Goal: Use online tool/utility: Utilize a website feature to perform a specific function

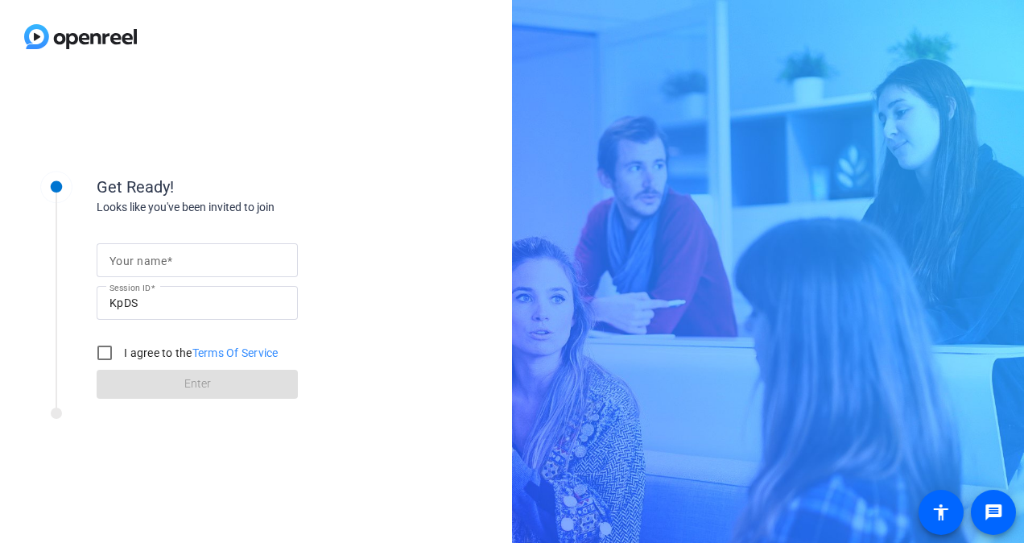
click at [159, 254] on mat-label "Your name" at bounding box center [137, 260] width 57 height 13
click at [159, 254] on input "Your name" at bounding box center [197, 259] width 176 height 19
click at [165, 263] on input "[PERSON_NAME]" at bounding box center [197, 259] width 176 height 19
type input "[PERSON_NAME]"
click at [103, 347] on input "I agree to the Terms Of Service" at bounding box center [105, 353] width 32 height 32
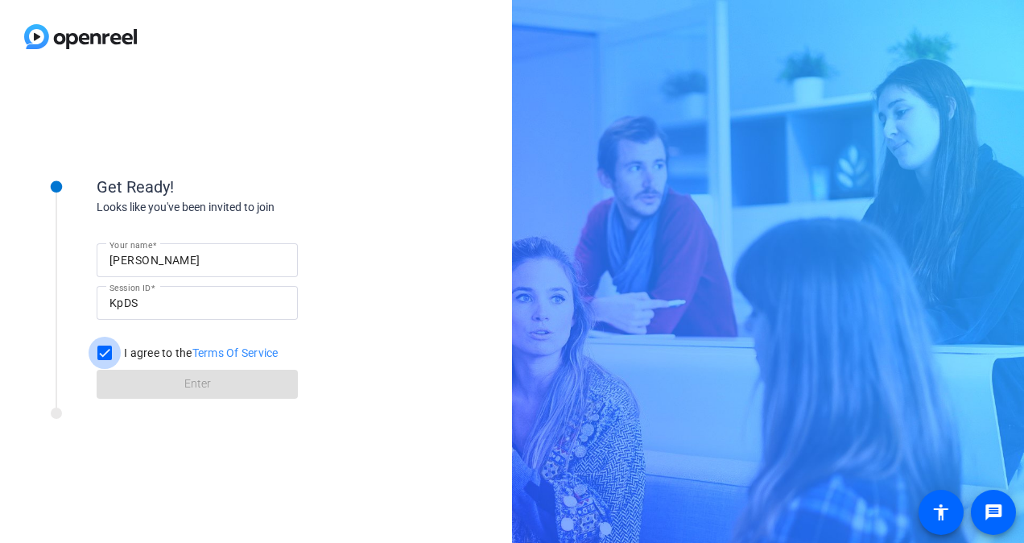
checkbox input "true"
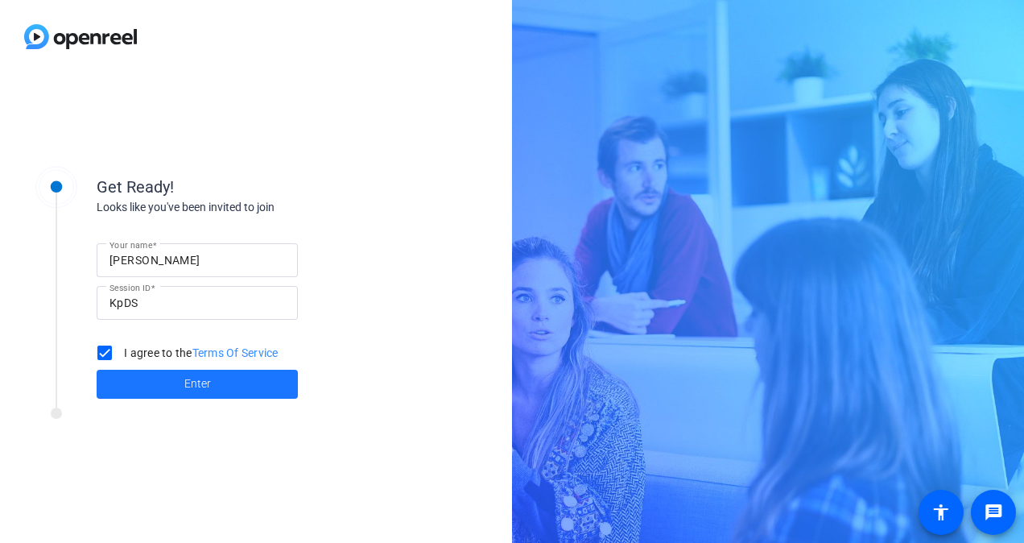
click at [137, 382] on span at bounding box center [197, 384] width 201 height 39
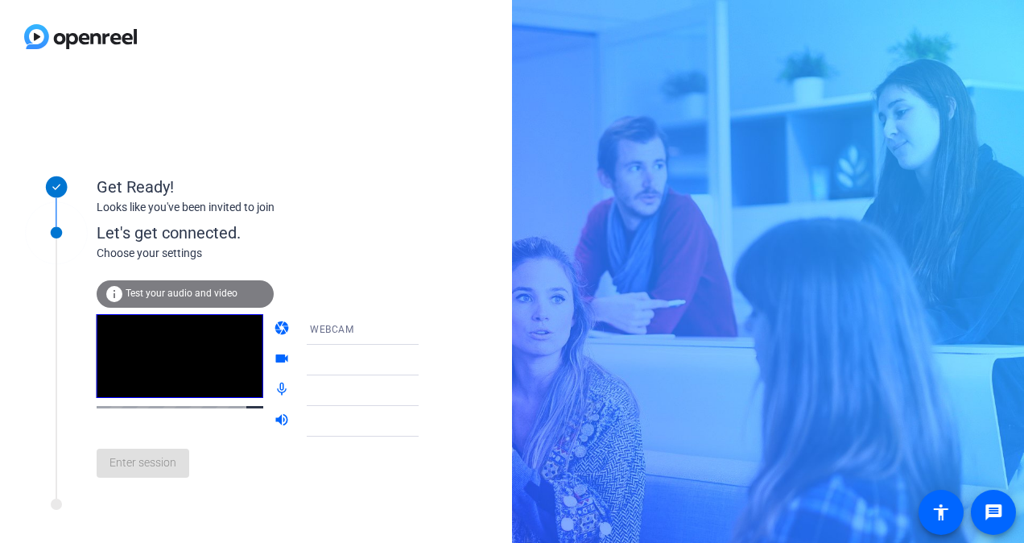
click at [158, 294] on span "Test your audio and video" at bounding box center [182, 292] width 112 height 11
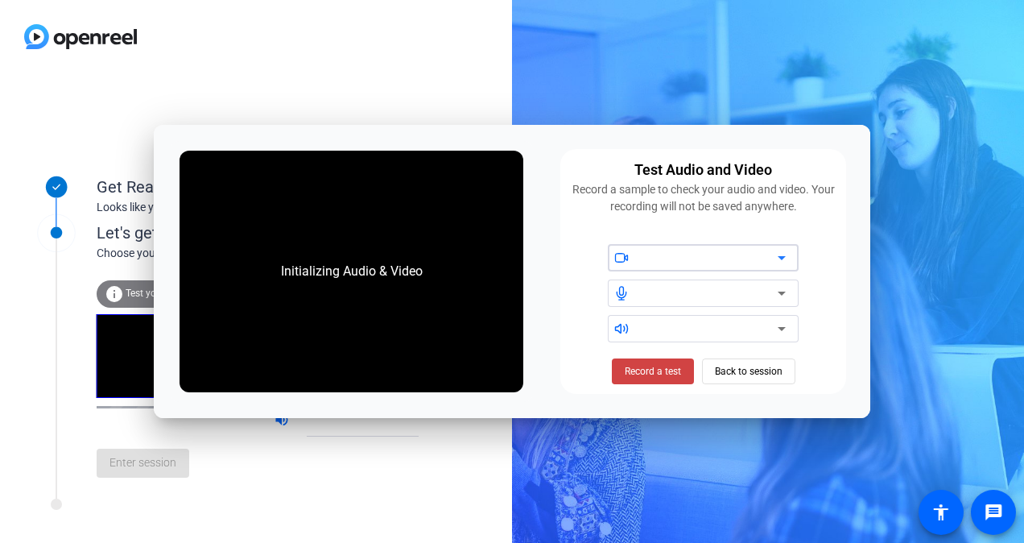
click at [727, 374] on span "Back to session" at bounding box center [749, 371] width 68 height 31
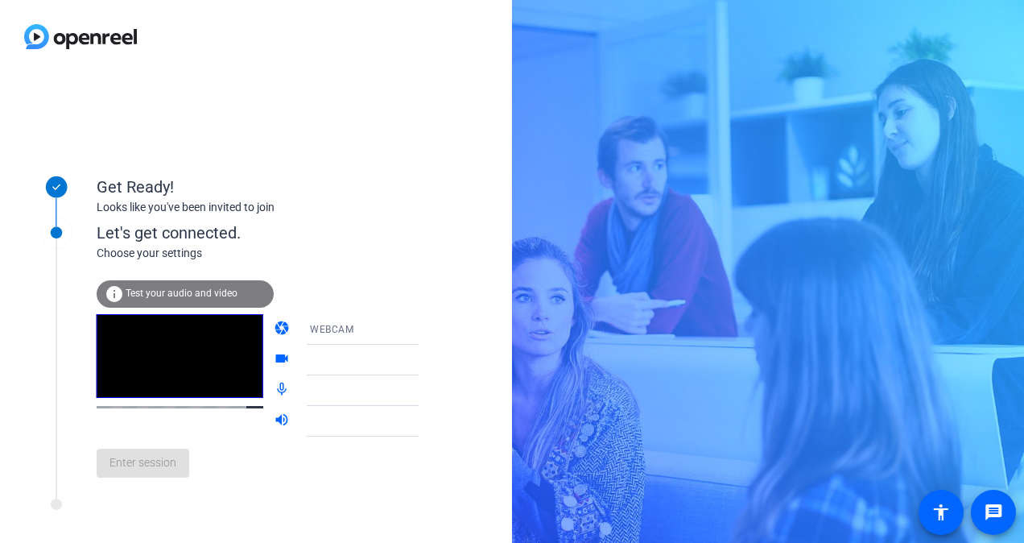
click at [425, 361] on icon at bounding box center [434, 359] width 19 height 19
click at [274, 356] on mat-icon "videocam" at bounding box center [283, 359] width 19 height 19
click at [177, 295] on span "Test your audio and video" at bounding box center [182, 292] width 112 height 11
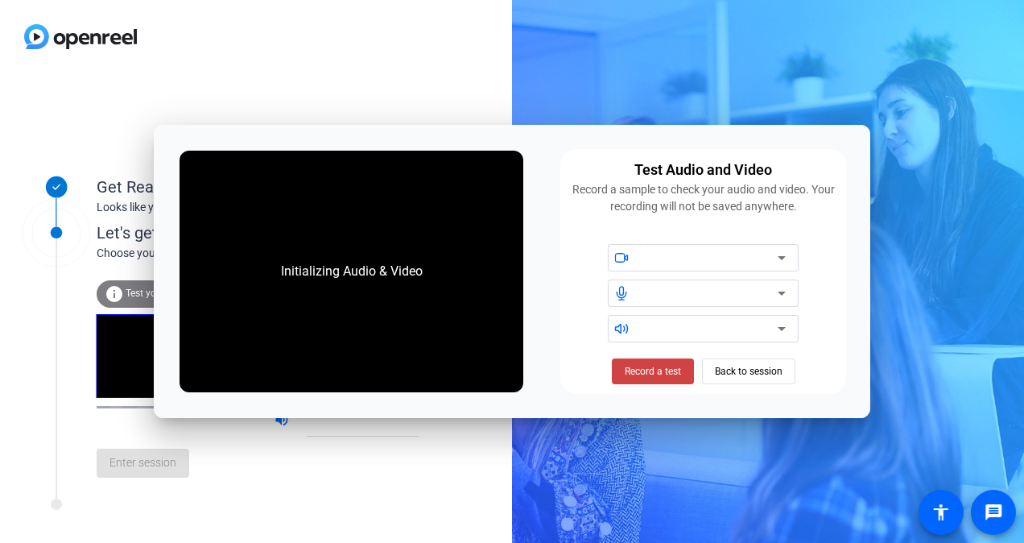
drag, startPoint x: 650, startPoint y: 373, endPoint x: 571, endPoint y: 282, distance: 120.4
click at [571, 282] on div "Test Audio and Video Record a sample to check your audio and video. Your record…" at bounding box center [703, 271] width 286 height 245
click at [782, 259] on icon at bounding box center [782, 258] width 8 height 4
click at [625, 258] on icon at bounding box center [620, 258] width 9 height 8
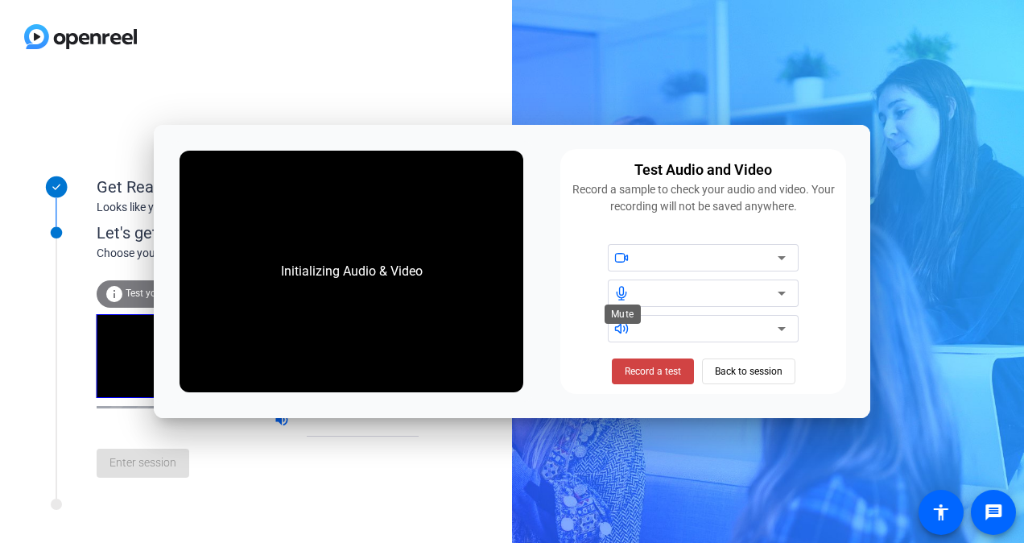
click at [617, 290] on icon at bounding box center [621, 293] width 14 height 14
click at [668, 377] on span "Record a test" at bounding box center [653, 371] width 56 height 14
click at [649, 371] on span "Stop Testing (6s)" at bounding box center [652, 371] width 73 height 14
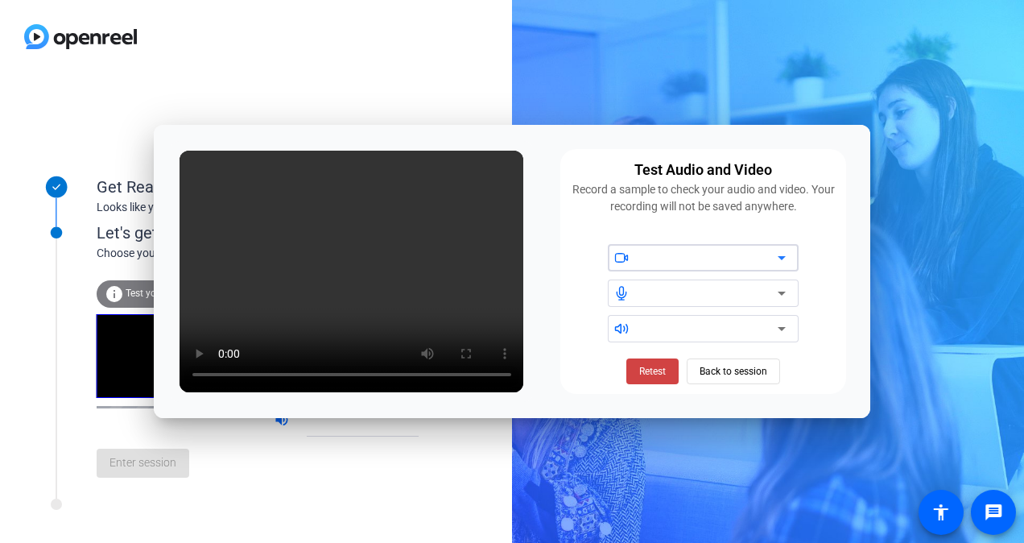
click at [782, 258] on icon at bounding box center [782, 258] width 8 height 4
click at [712, 371] on span "Back to session" at bounding box center [734, 371] width 68 height 31
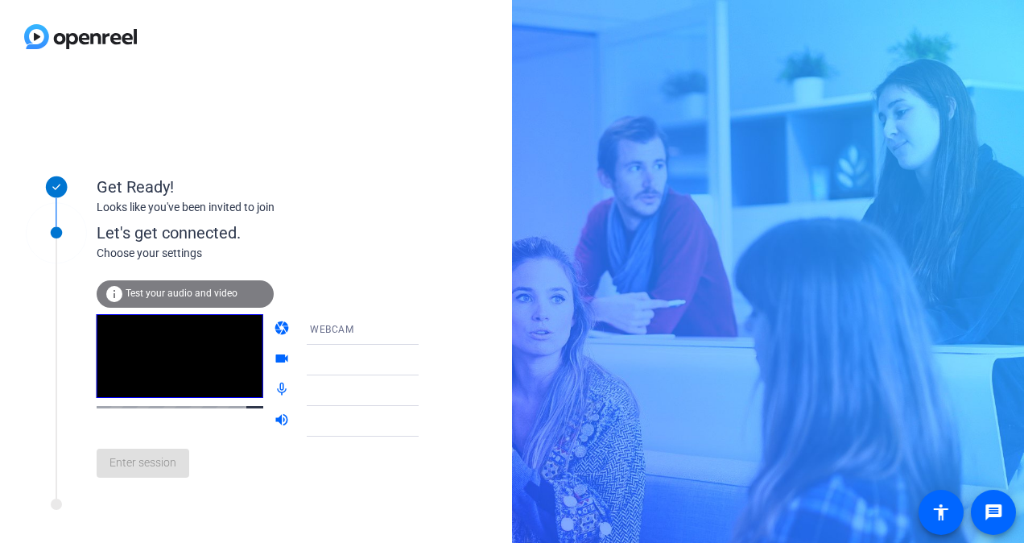
click at [431, 328] on icon at bounding box center [435, 330] width 8 height 4
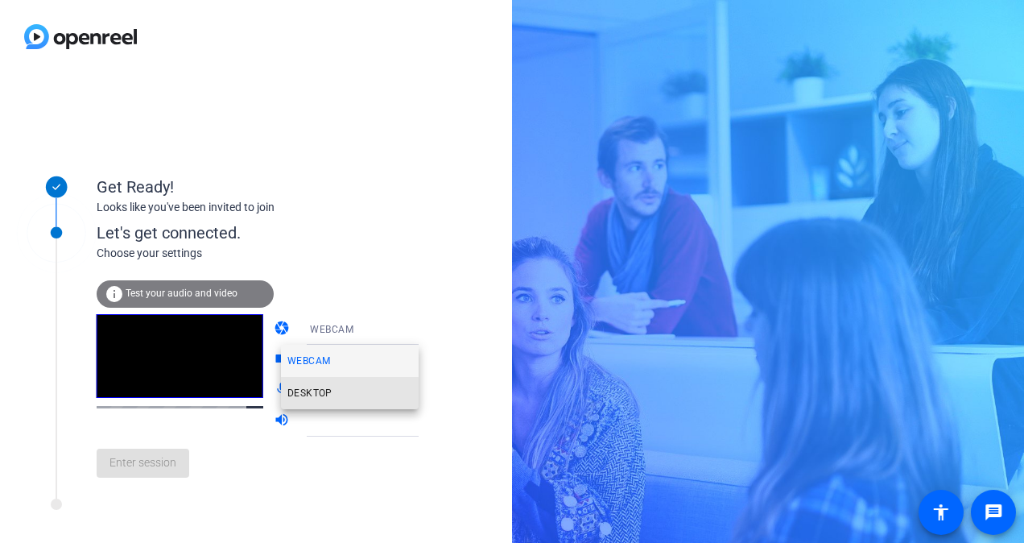
click at [324, 394] on span "DESKTOP" at bounding box center [309, 392] width 45 height 19
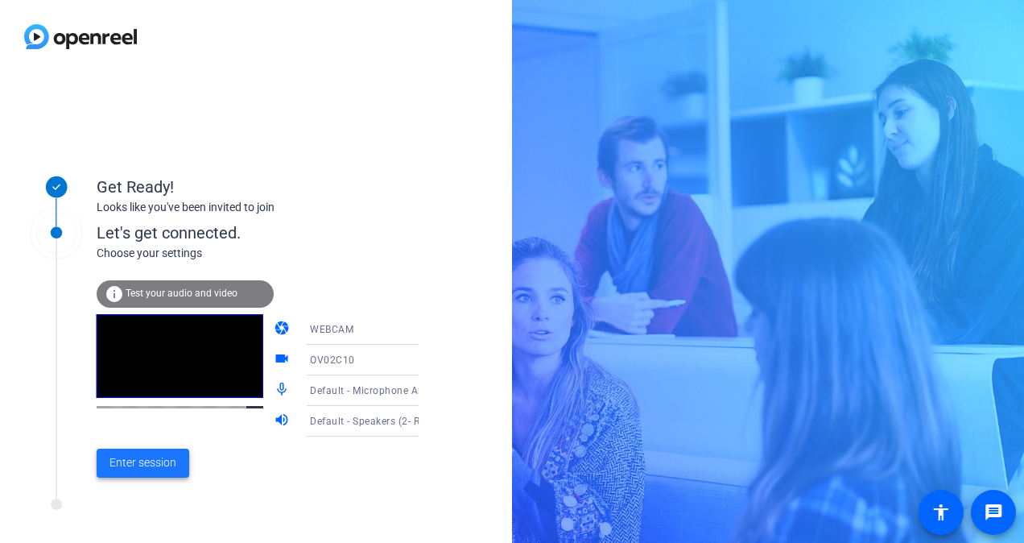
click at [143, 463] on span "Enter session" at bounding box center [142, 462] width 67 height 17
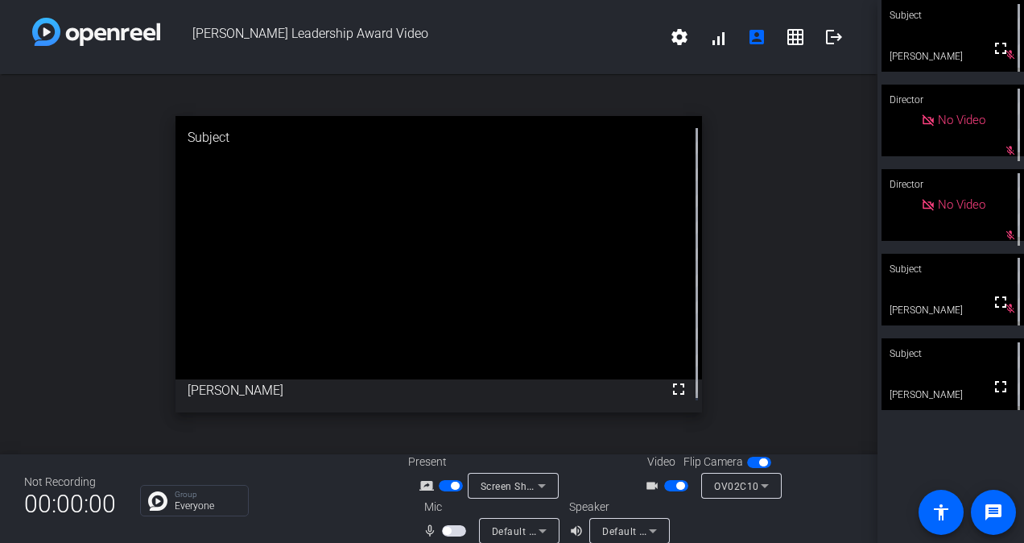
click at [783, 177] on div "open_in_new Subject fullscreen [PERSON_NAME]" at bounding box center [439, 264] width 878 height 380
click at [424, 531] on mat-icon "mic_none" at bounding box center [432, 530] width 19 height 19
